Goal: Information Seeking & Learning: Learn about a topic

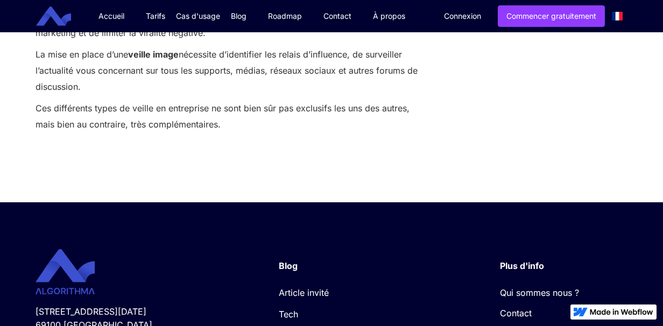
scroll to position [2111, 0]
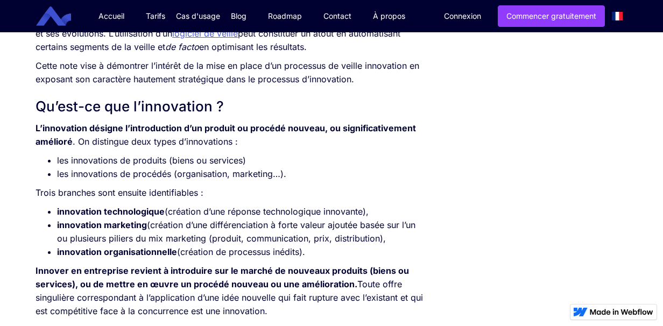
scroll to position [646, 0]
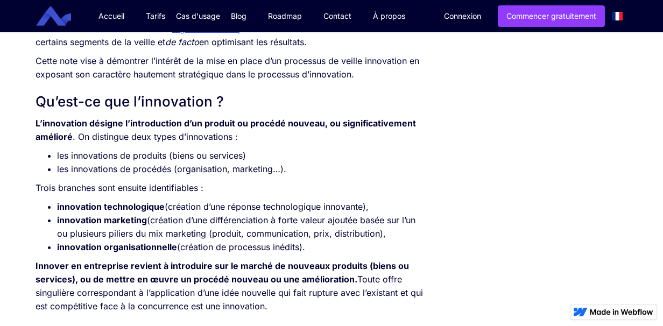
scroll to position [538, 0]
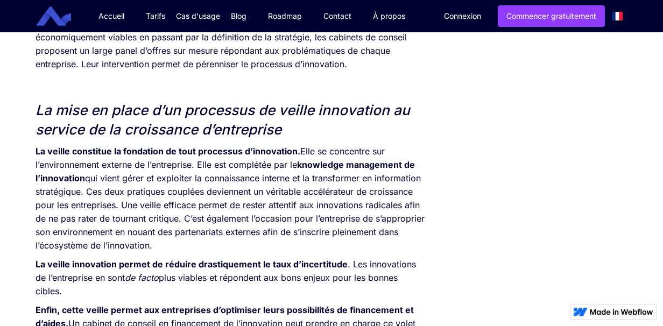
scroll to position [1615, 0]
click at [37, 102] on em "La mise en place d’un processus de veille innovation au service de la croissanc…" at bounding box center [223, 120] width 375 height 36
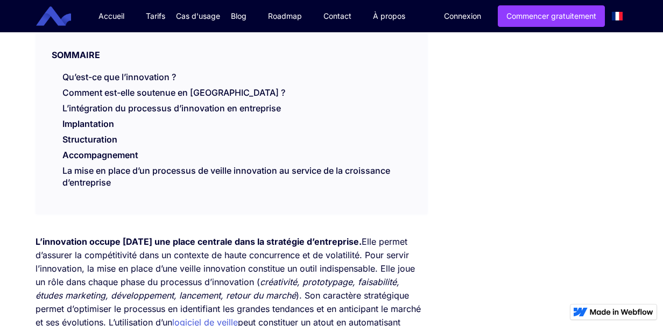
scroll to position [1751, 0]
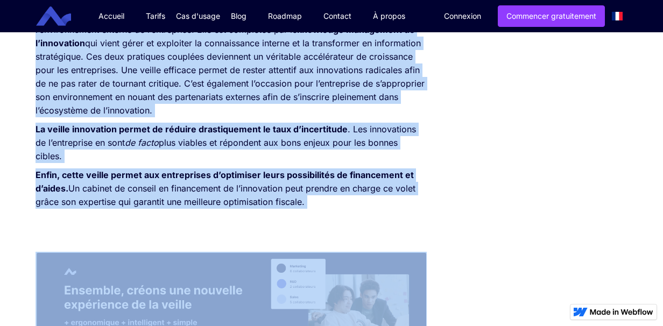
click at [81, 67] on p "La veille constitue la fondation de tout processus d’innovation. Elle se concen…" at bounding box center [231, 64] width 391 height 108
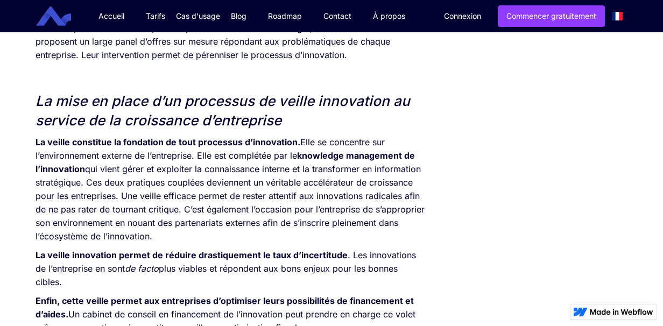
scroll to position [1622, 0]
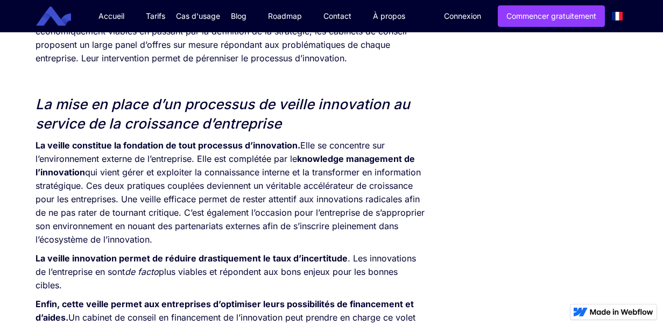
click at [38, 96] on em "La mise en place d’un processus de veille innovation au service de la croissanc…" at bounding box center [223, 114] width 375 height 36
copy div "La mise en place d’un processus de veille innovation au service de la croissanc…"
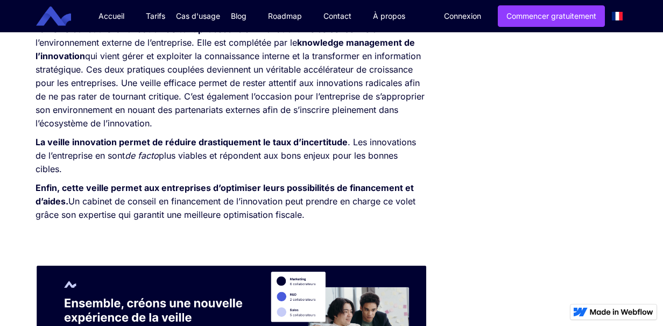
scroll to position [1766, 0]
